Goal: Navigation & Orientation: Find specific page/section

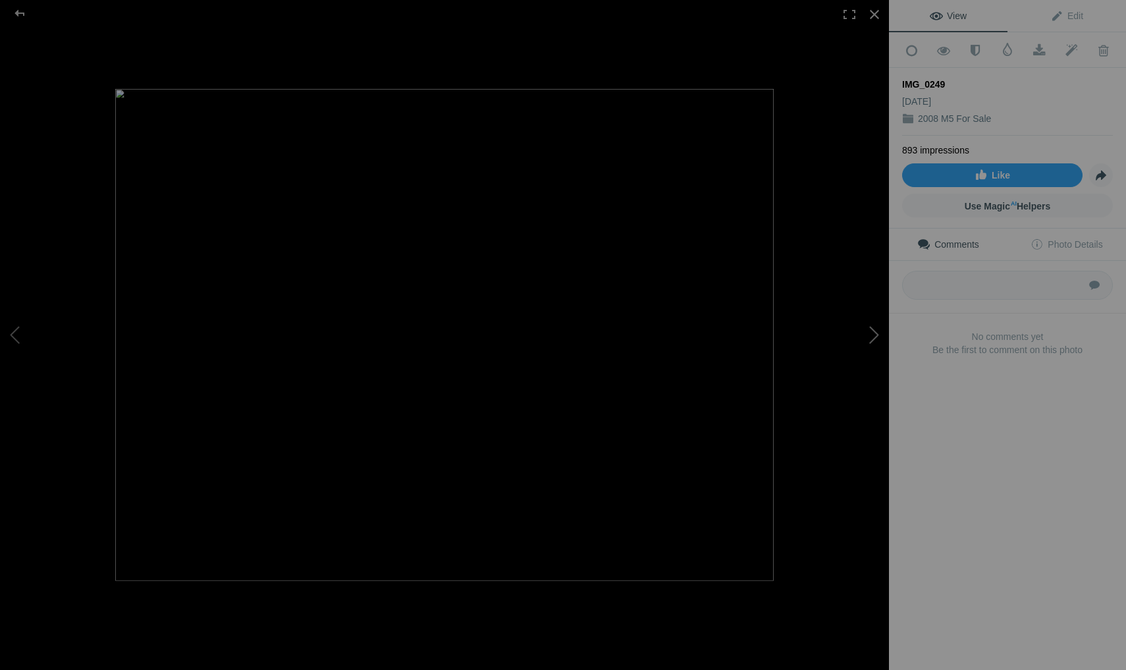
click at [874, 339] on button at bounding box center [839, 334] width 99 height 241
click at [873, 15] on div at bounding box center [874, 14] width 29 height 29
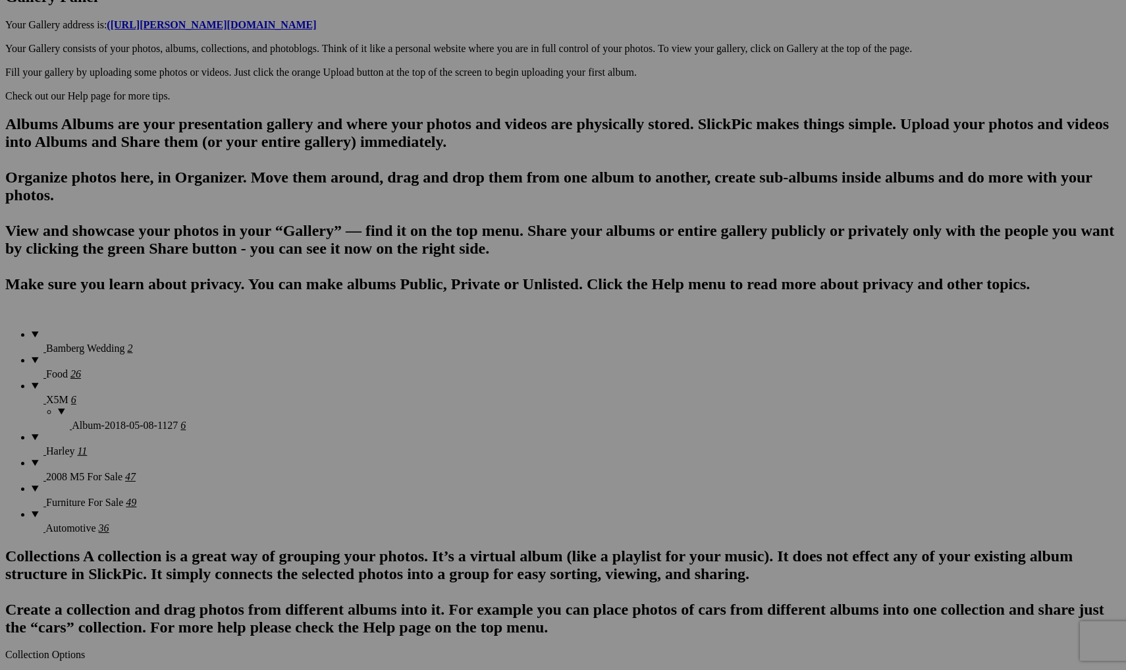
scroll to position [701, 0]
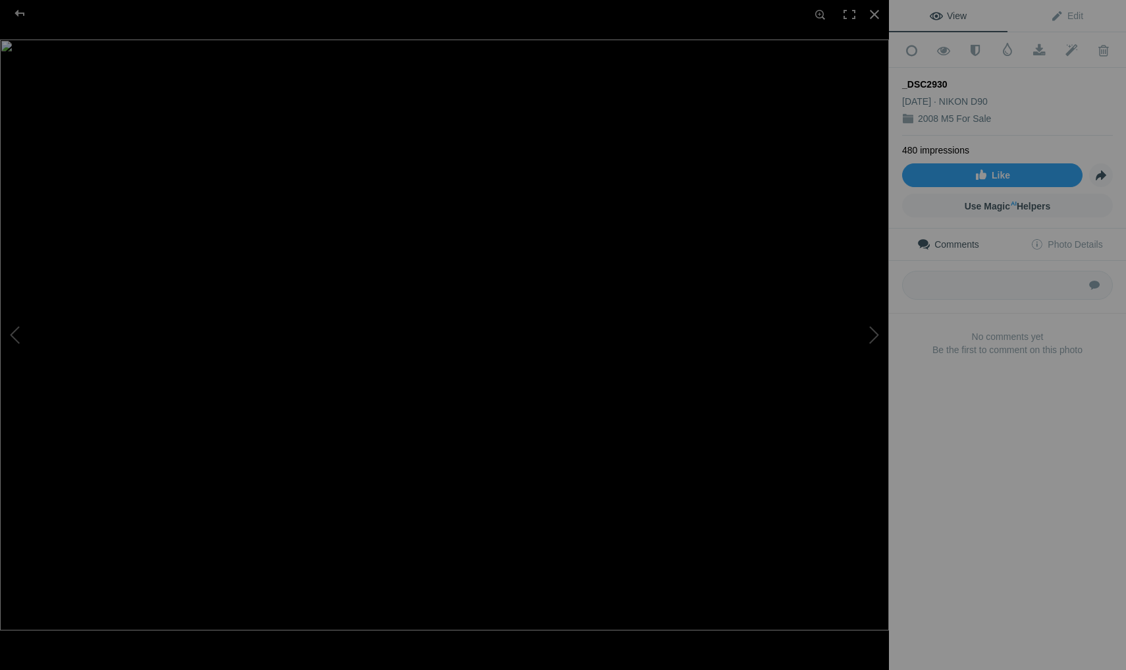
click at [484, 327] on img at bounding box center [444, 335] width 889 height 591
click at [478, 354] on img at bounding box center [401, 343] width 1857 height 1233
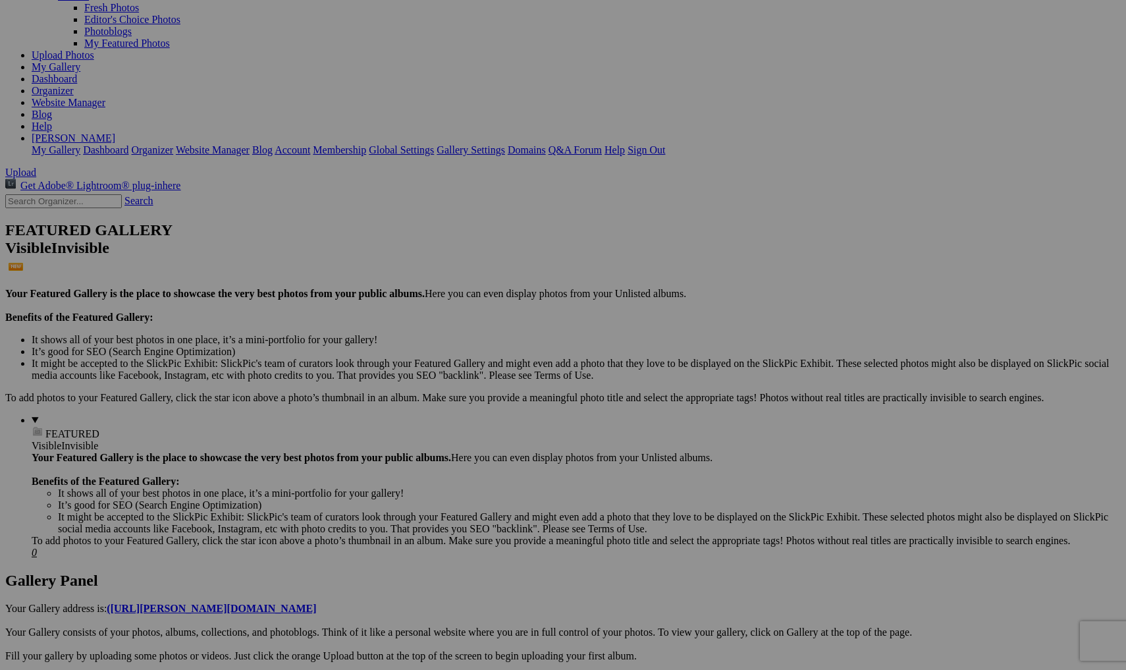
scroll to position [-5, 0]
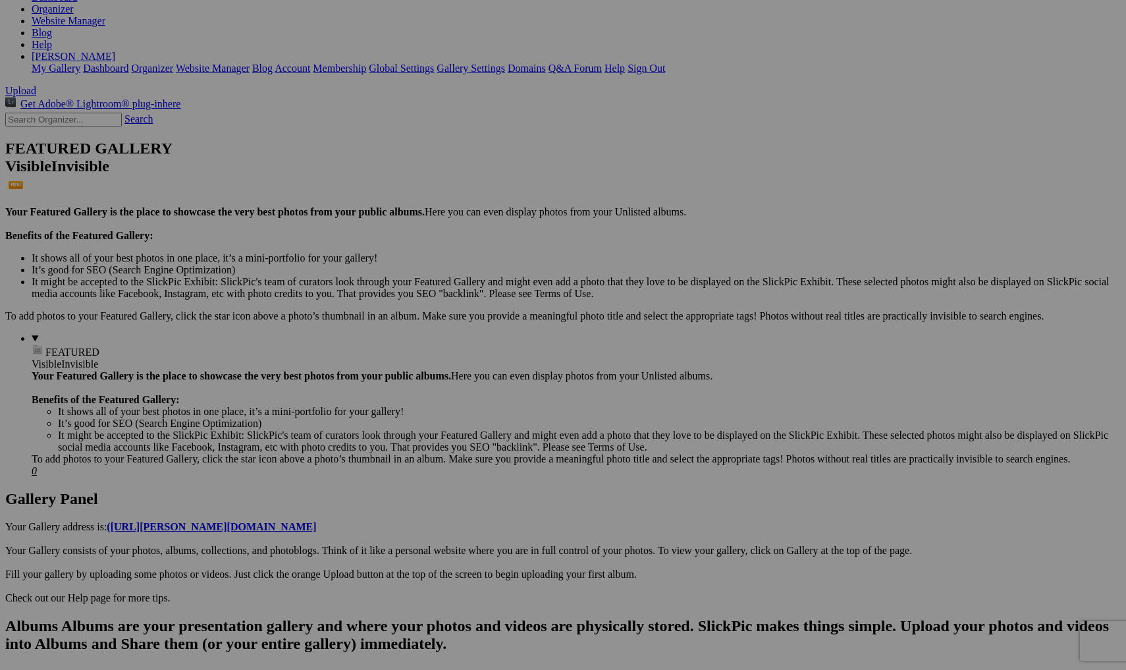
scroll to position [200, 0]
